Goal: Information Seeking & Learning: Learn about a topic

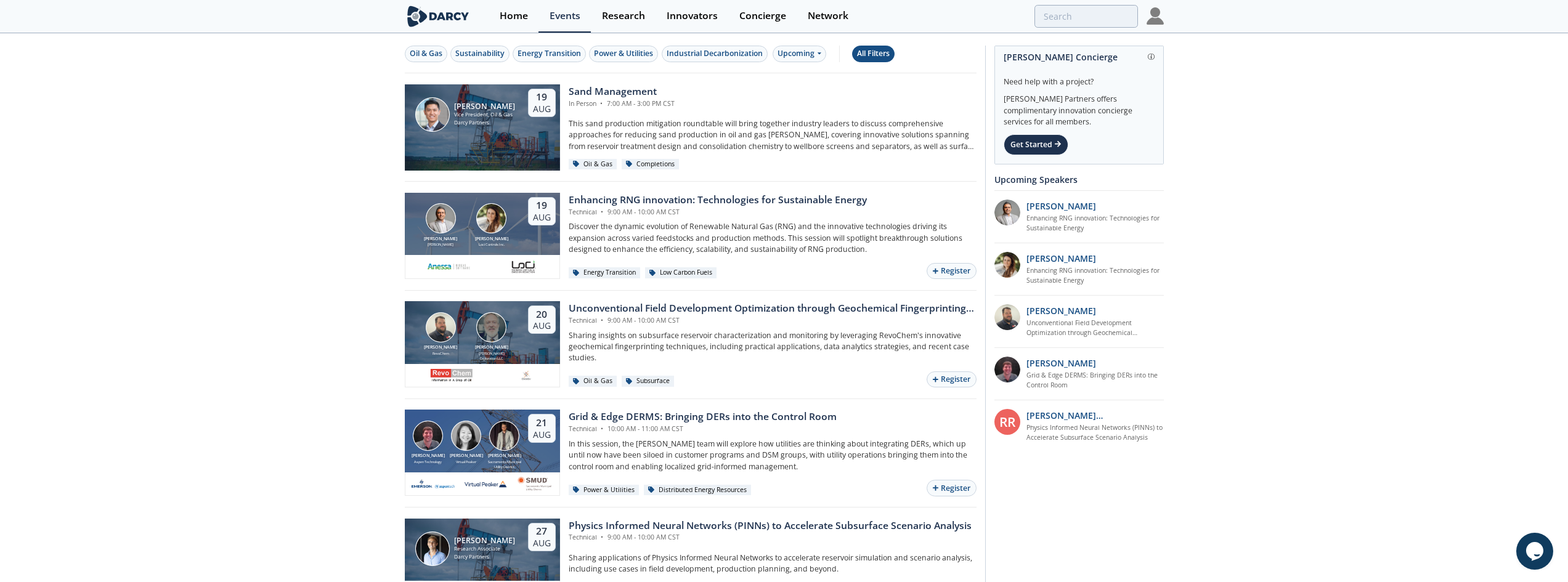
click at [875, 46] on button "All Filters" at bounding box center [873, 54] width 42 height 17
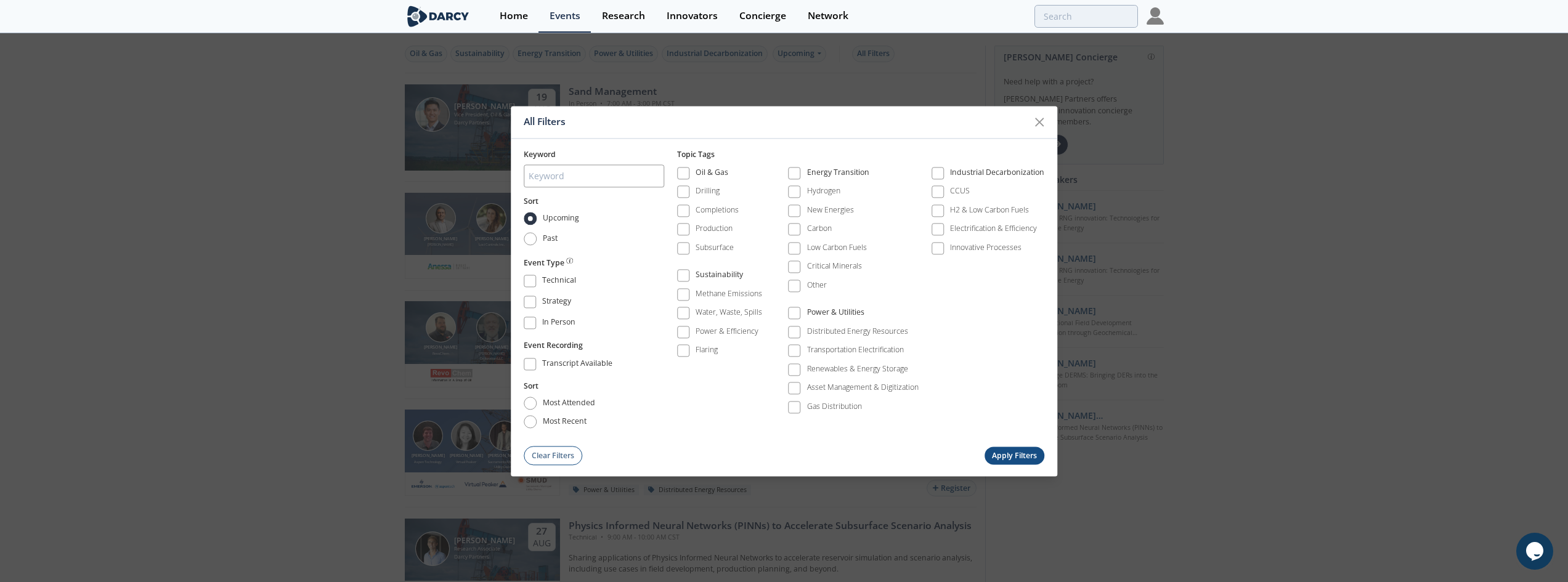
click at [809, 74] on div "All Filters Keyword Sort Upcoming Past Event Type Technical Strategy In Person …" at bounding box center [784, 291] width 1568 height 582
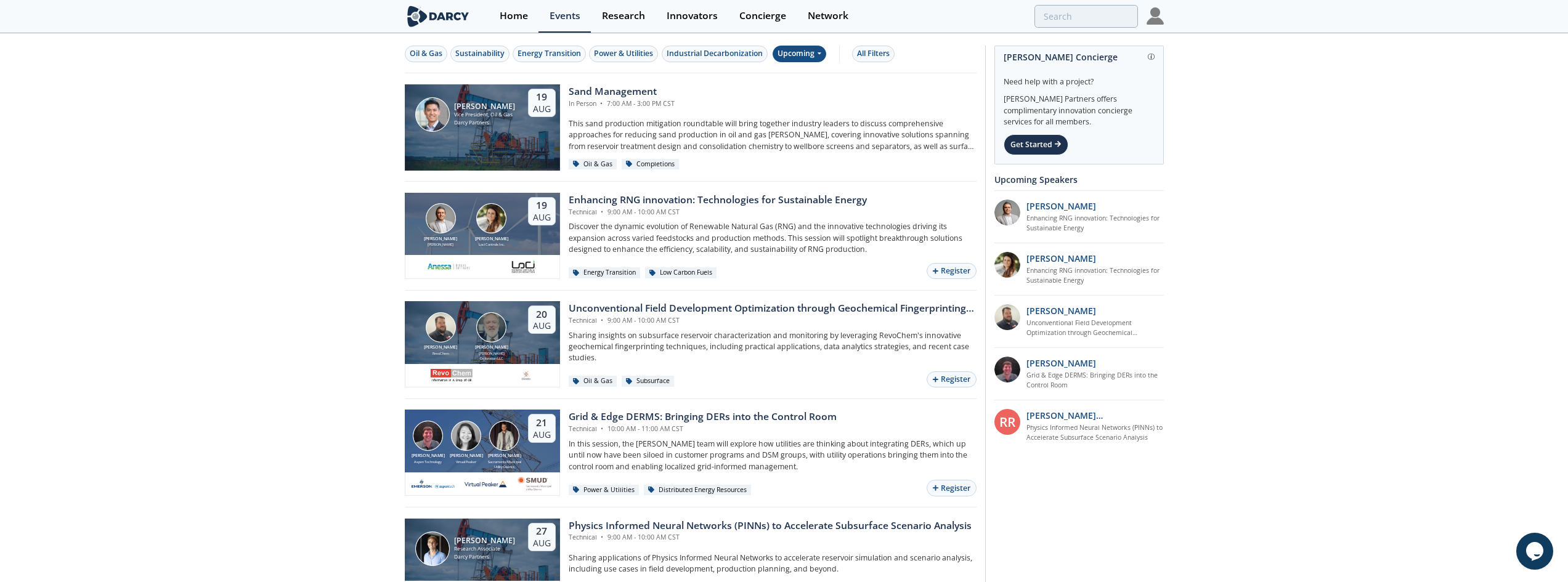
click at [821, 56] on icon at bounding box center [819, 52] width 5 height 7
click at [806, 92] on div "Past" at bounding box center [815, 95] width 76 height 20
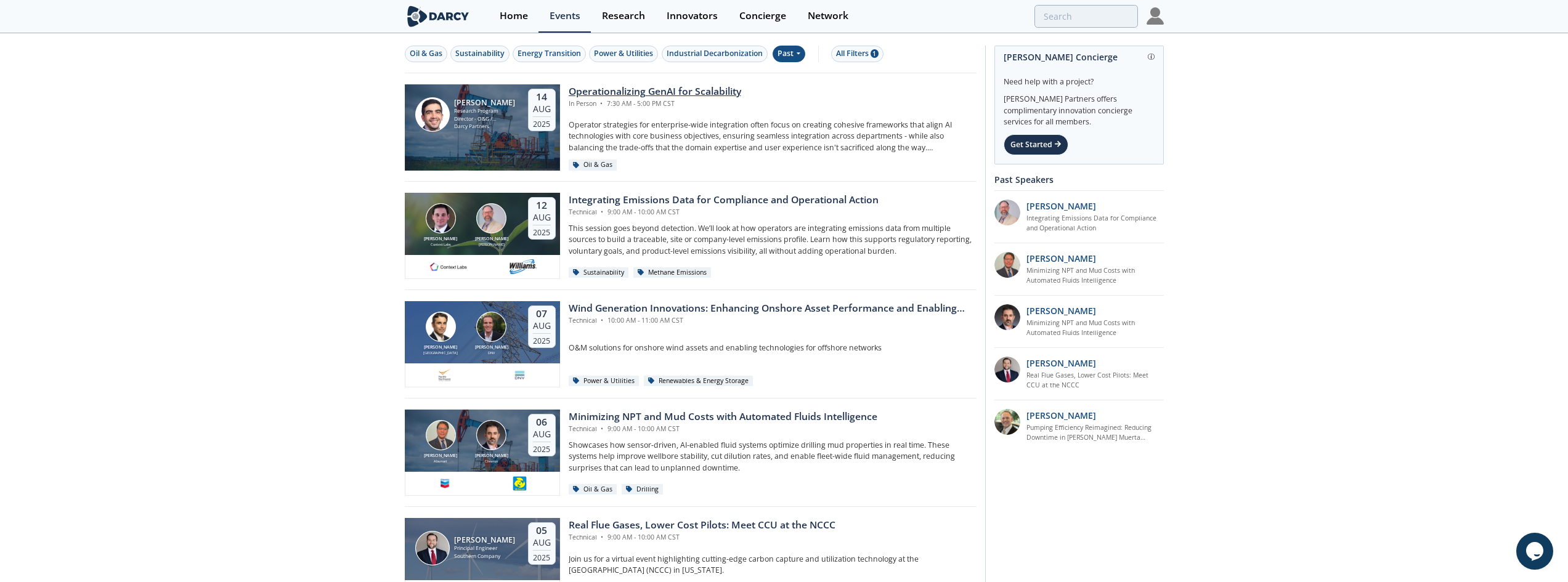
drag, startPoint x: 621, startPoint y: 89, endPoint x: 899, endPoint y: 104, distance: 278.4
click at [899, 104] on div "Operationalizing GenAI for Scalability In Person • 7:30 AM - 5:00 PM CST" at bounding box center [772, 96] width 408 height 24
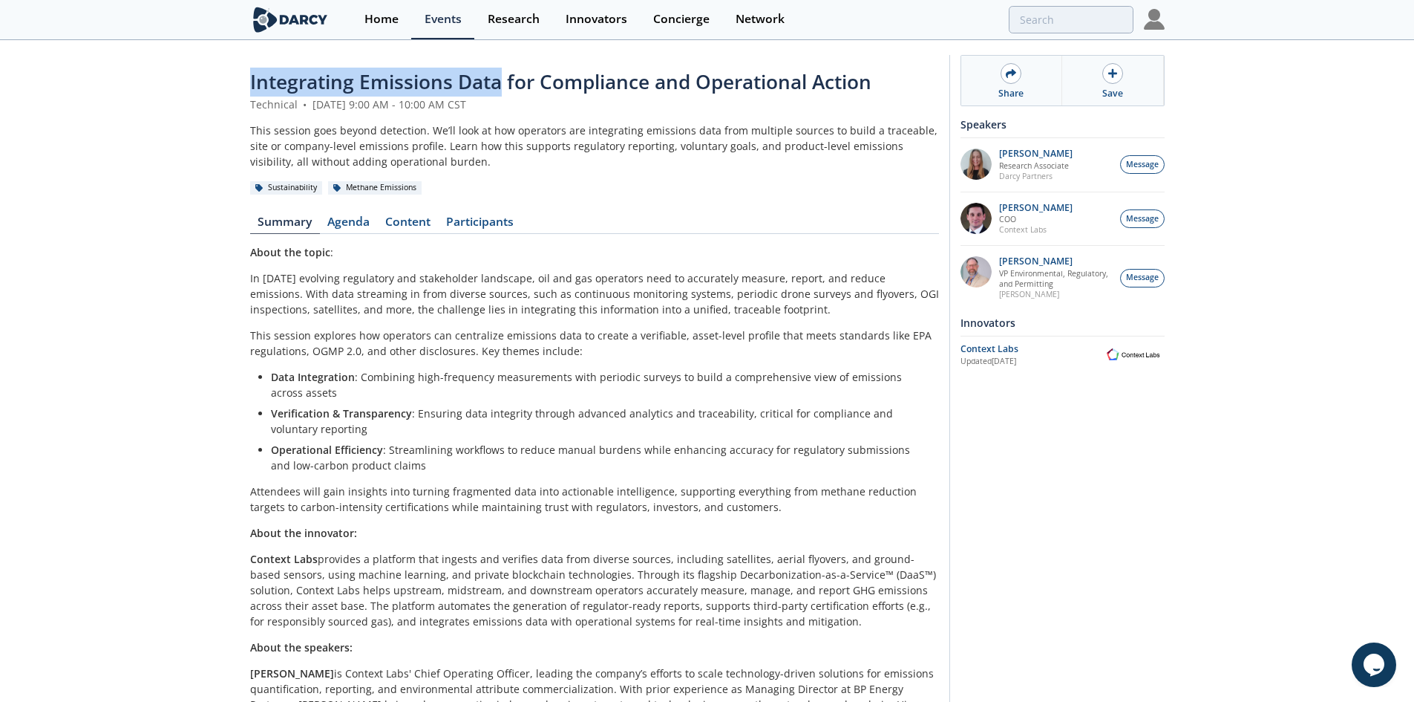
drag, startPoint x: 499, startPoint y: 79, endPoint x: 252, endPoint y: 71, distance: 247.4
click at [252, 71] on span "Integrating Emissions Data for Compliance and Operational Action" at bounding box center [560, 81] width 621 height 27
copy span "Integrating Emissions Data"
